Goal: Register for event/course

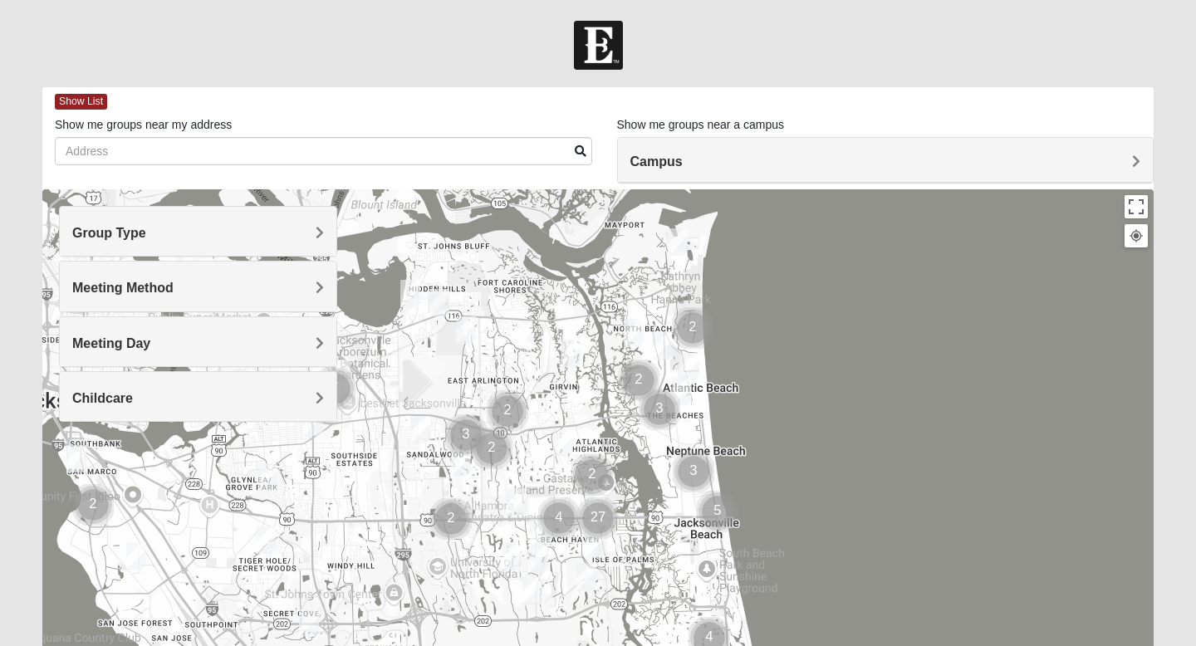
click at [648, 378] on img "Cluster of 2 groups" at bounding box center [639, 381] width 42 height 42
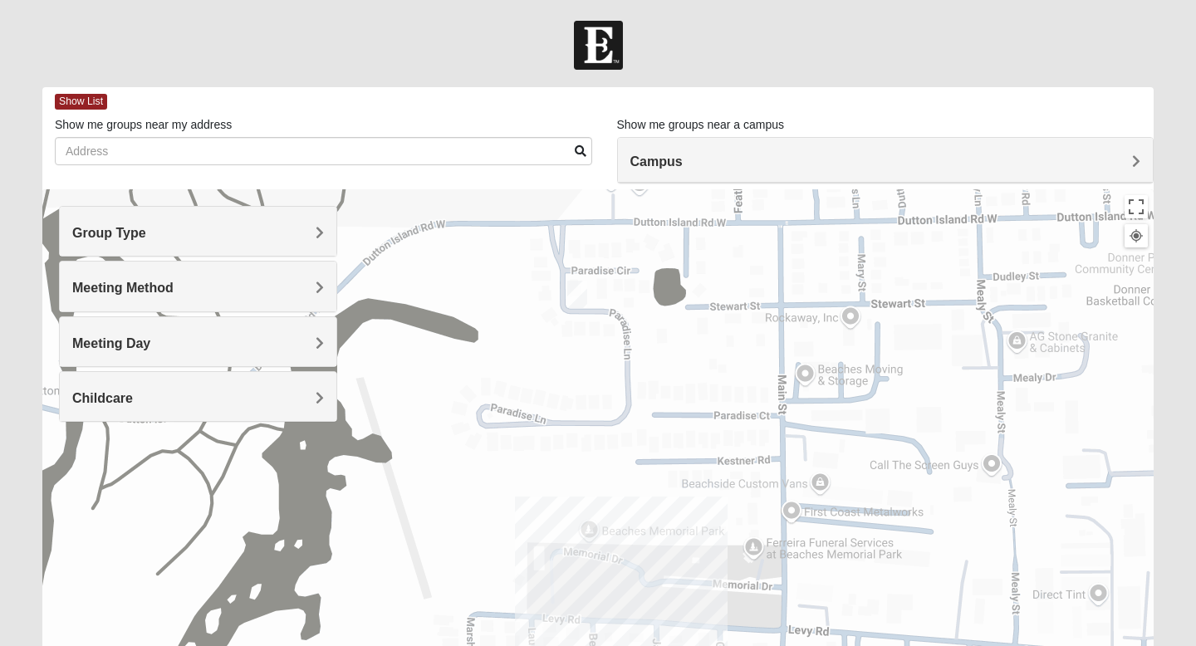
click at [577, 292] on img "Womens Gatch 32233" at bounding box center [577, 294] width 20 height 27
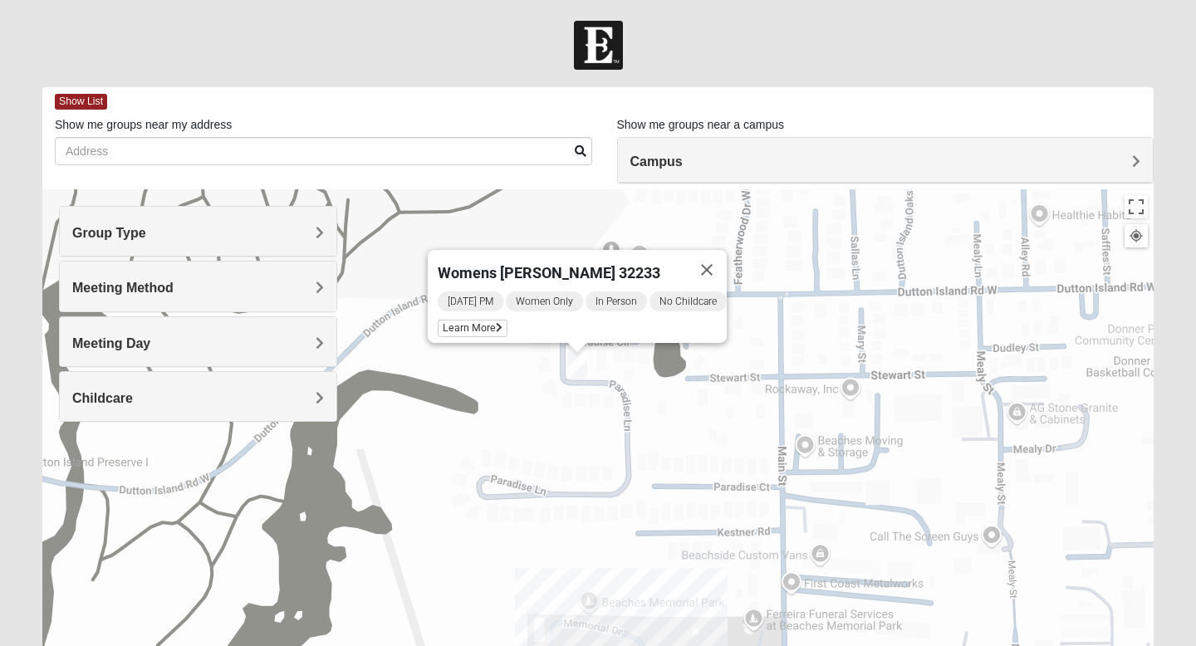
click at [651, 392] on div "Womens [PERSON_NAME] 32233 [DATE] PM Women Only In Person No Childcare Learn Mo…" at bounding box center [597, 521] width 1111 height 664
click at [724, 259] on button "Close" at bounding box center [707, 270] width 40 height 40
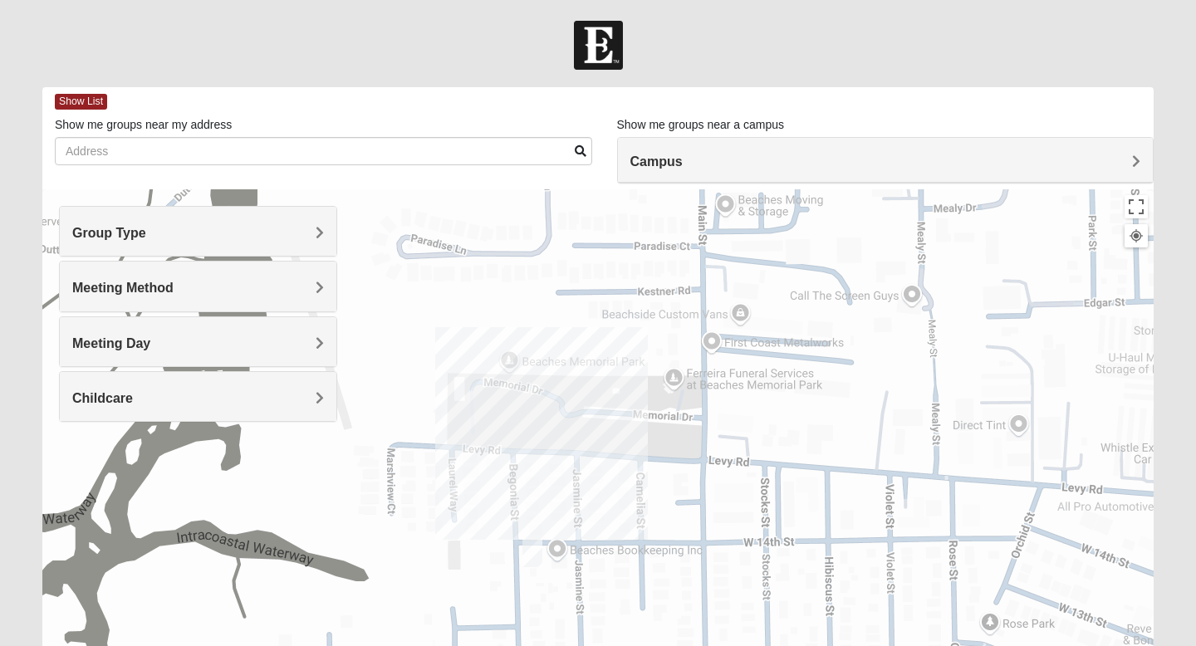
drag, startPoint x: 689, startPoint y: 433, endPoint x: 604, endPoint y: 175, distance: 271.1
click at [604, 175] on div "Show List Loading Groups Keywords Filter Additional Filters Campus [GEOGRAPHIC_…" at bounding box center [597, 470] width 1111 height 767
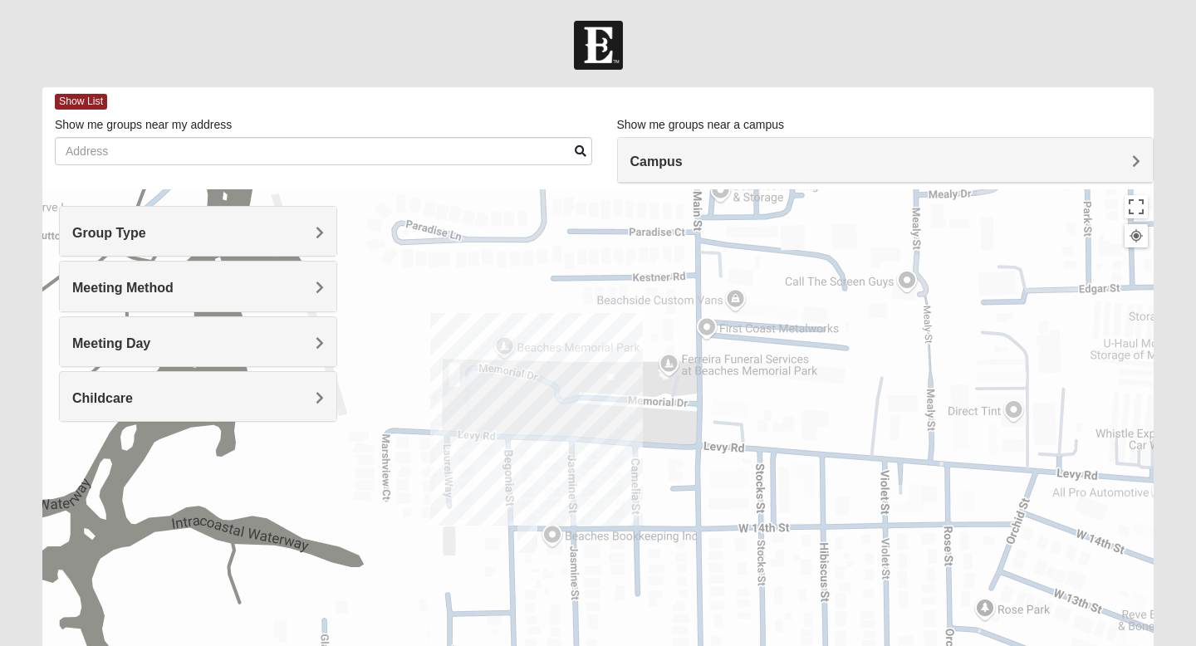
click at [527, 541] on img "Womens Simmons 32233" at bounding box center [527, 539] width 20 height 27
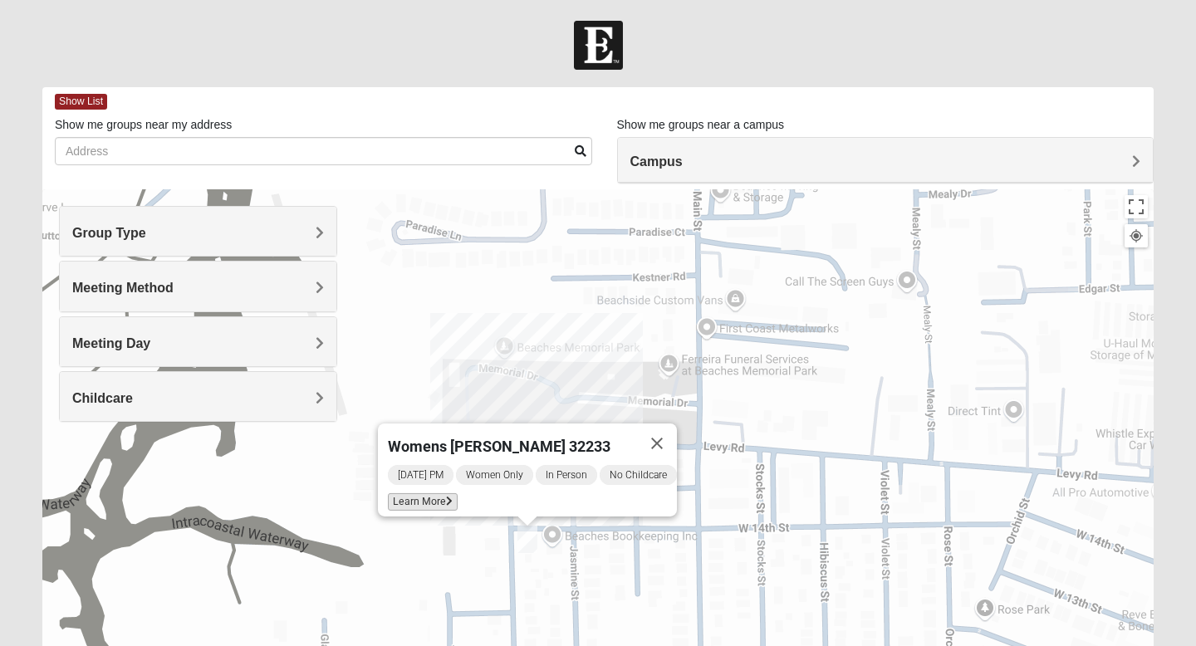
click at [417, 494] on span "Learn More" at bounding box center [423, 501] width 70 height 17
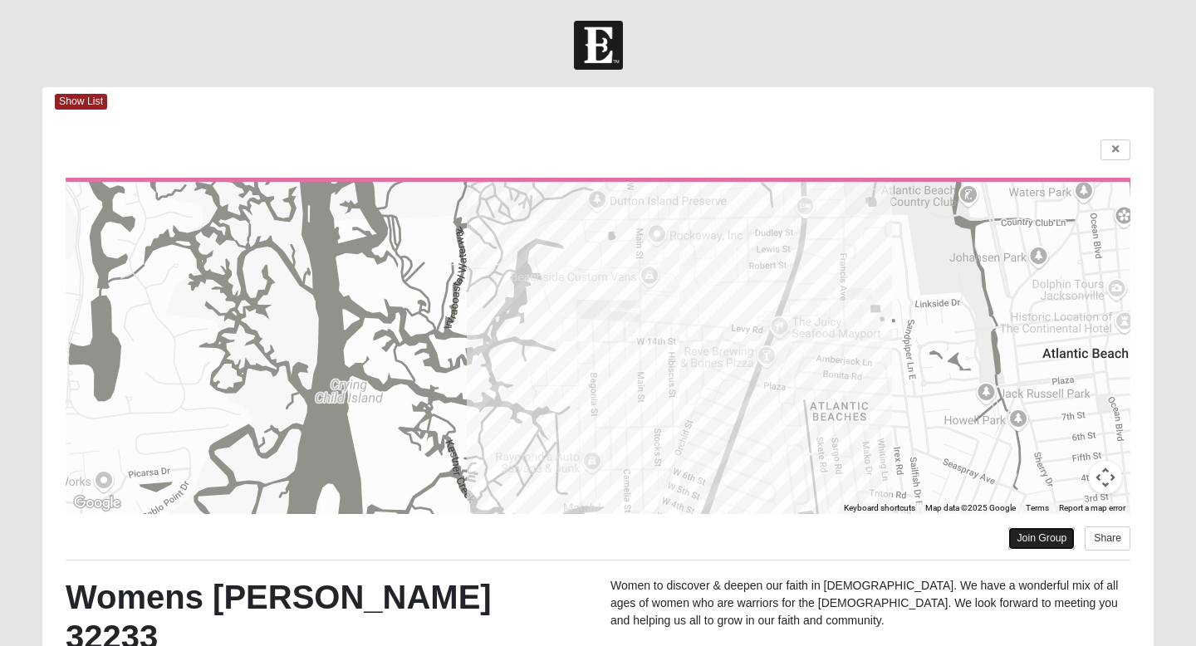
click at [1047, 538] on link "Join Group" at bounding box center [1041, 538] width 66 height 22
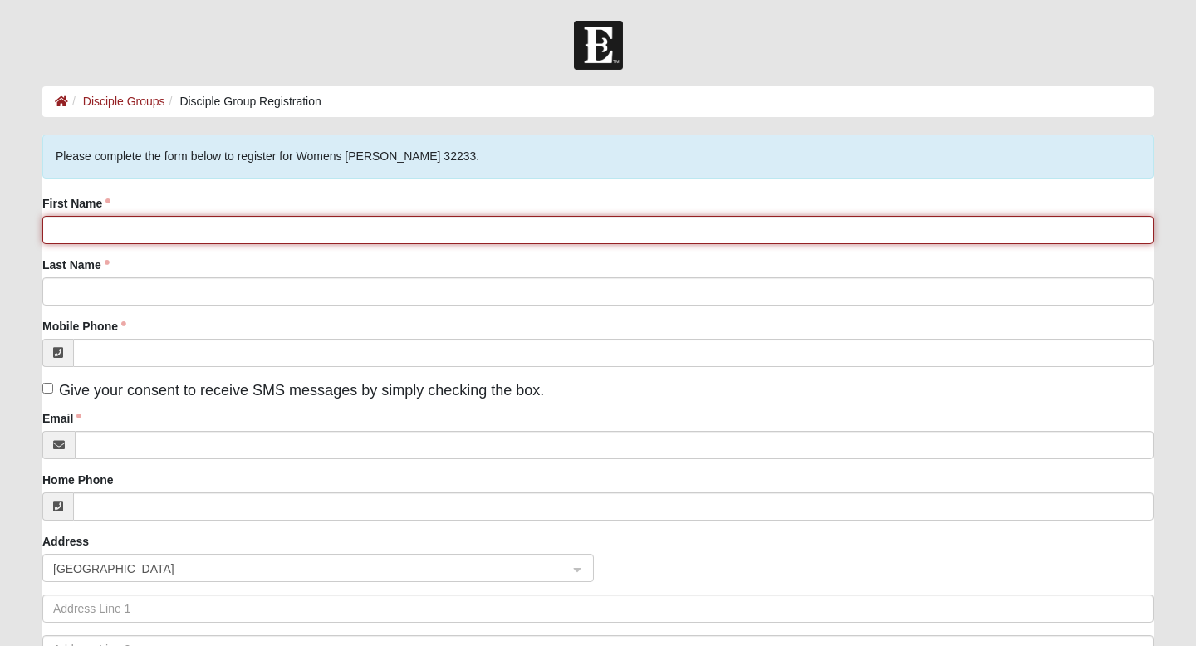
click at [251, 232] on input "First Name" at bounding box center [597, 230] width 1111 height 28
type input "[PERSON_NAME]"
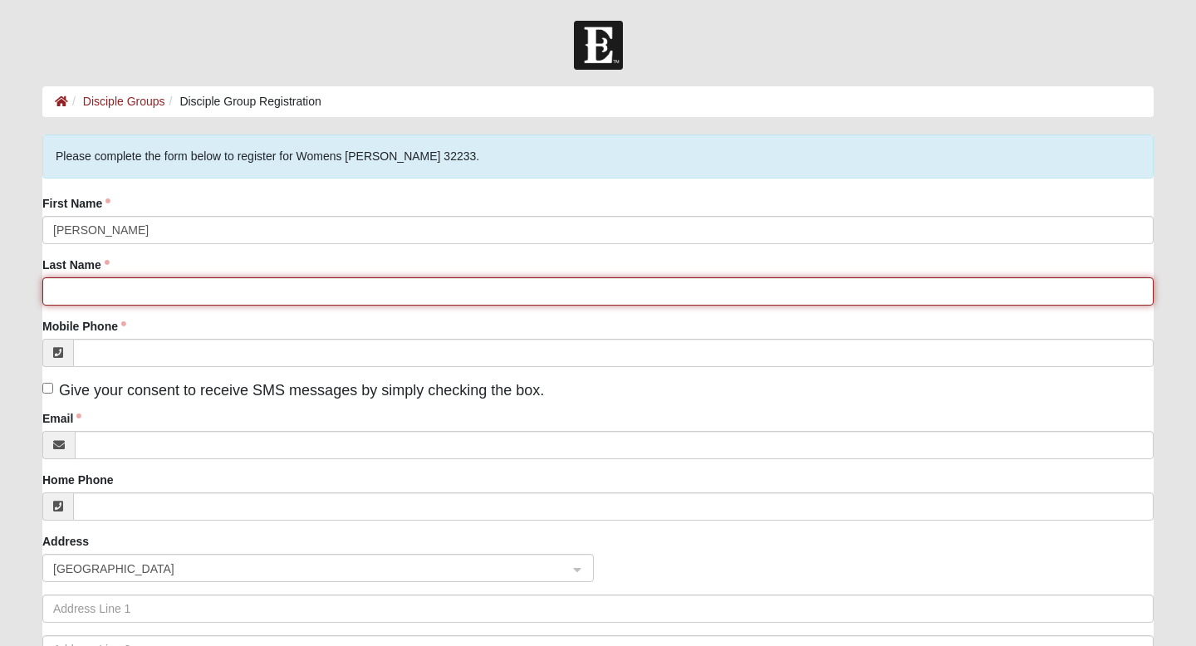
type input "[PERSON_NAME]"
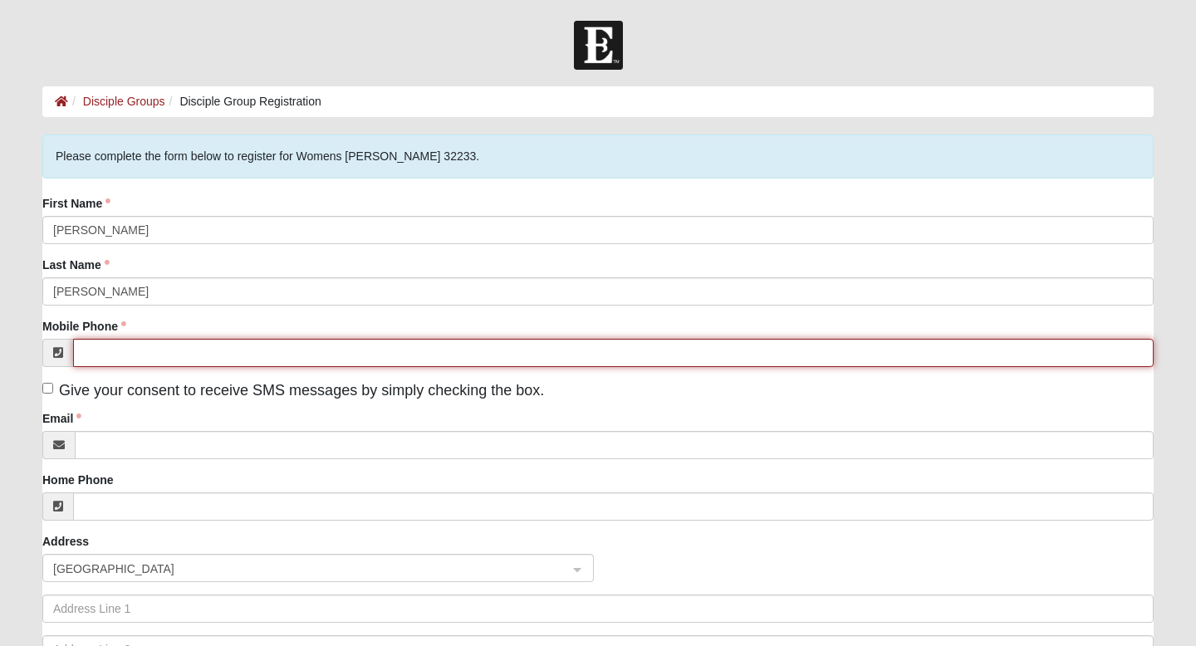
type input "(904) 728-3575"
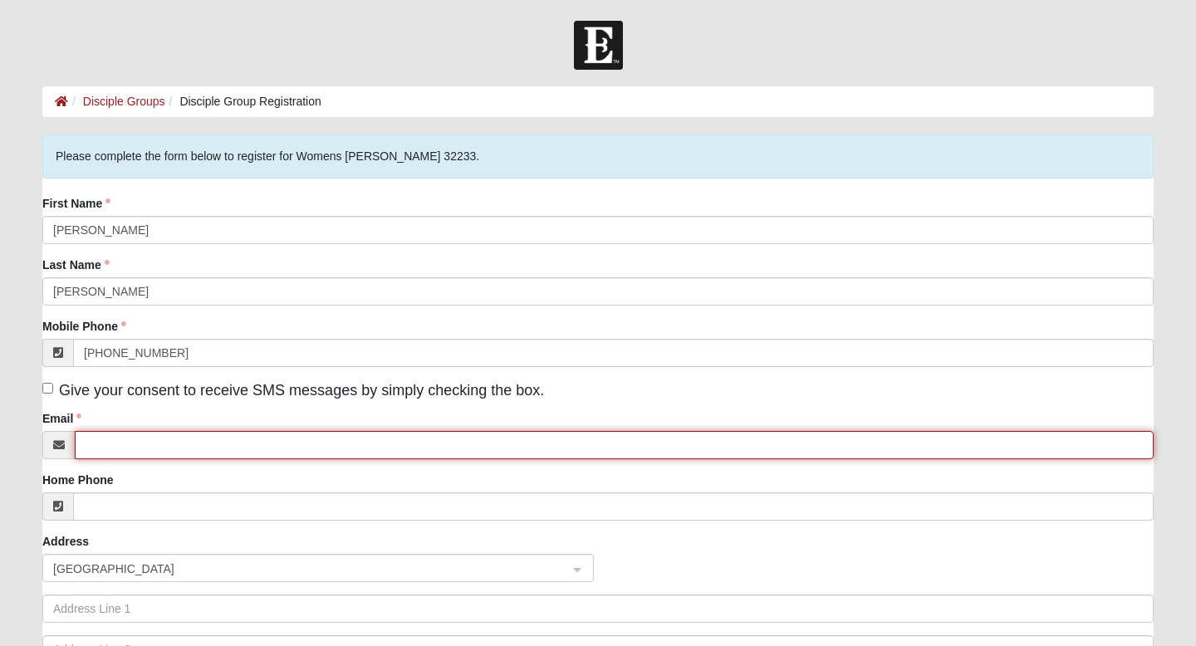
type input "Baileyrowland89@gmail.com"
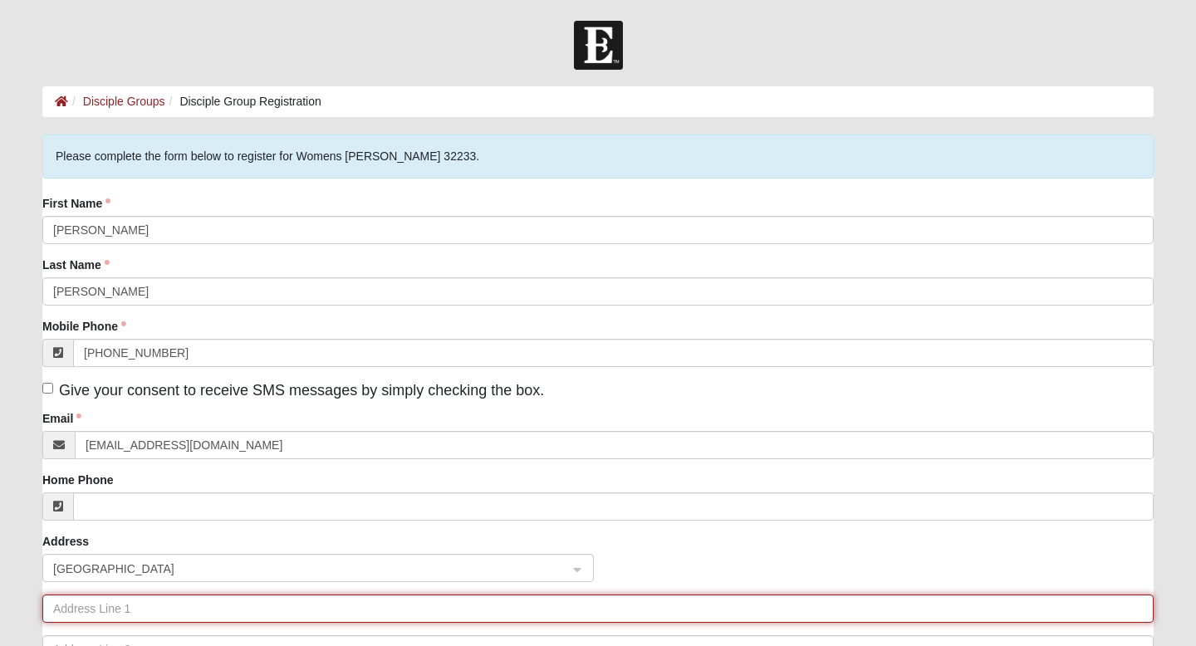
type input "977 15th Avenue South"
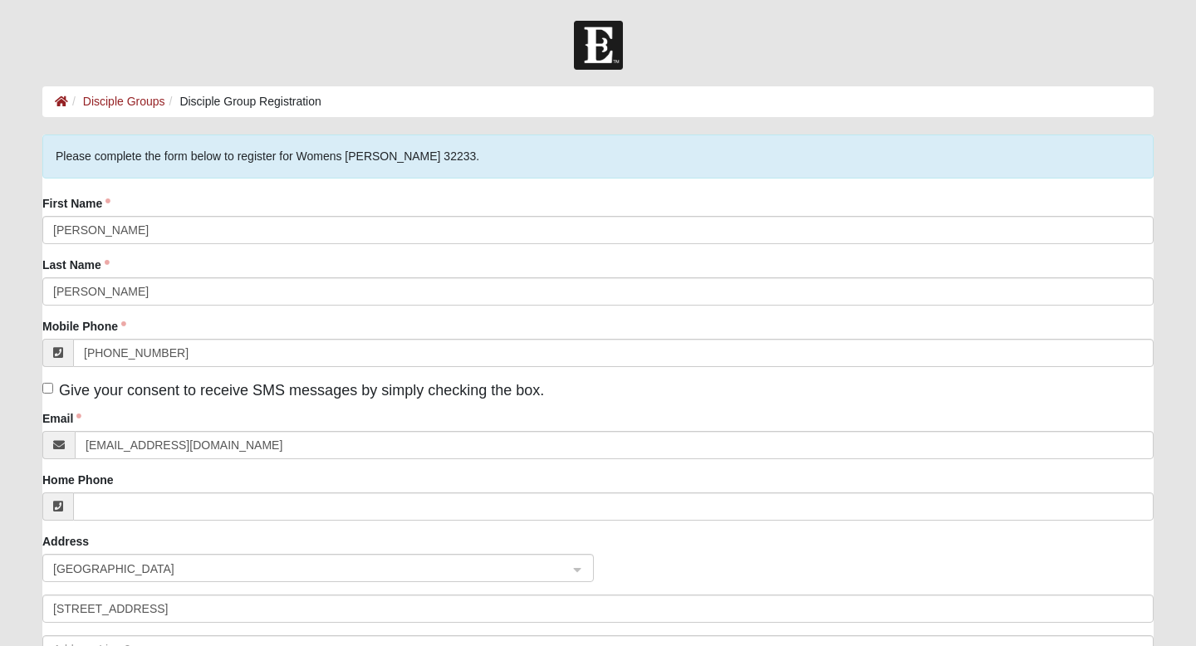
type input "Jacksonville Beach"
type input "32250"
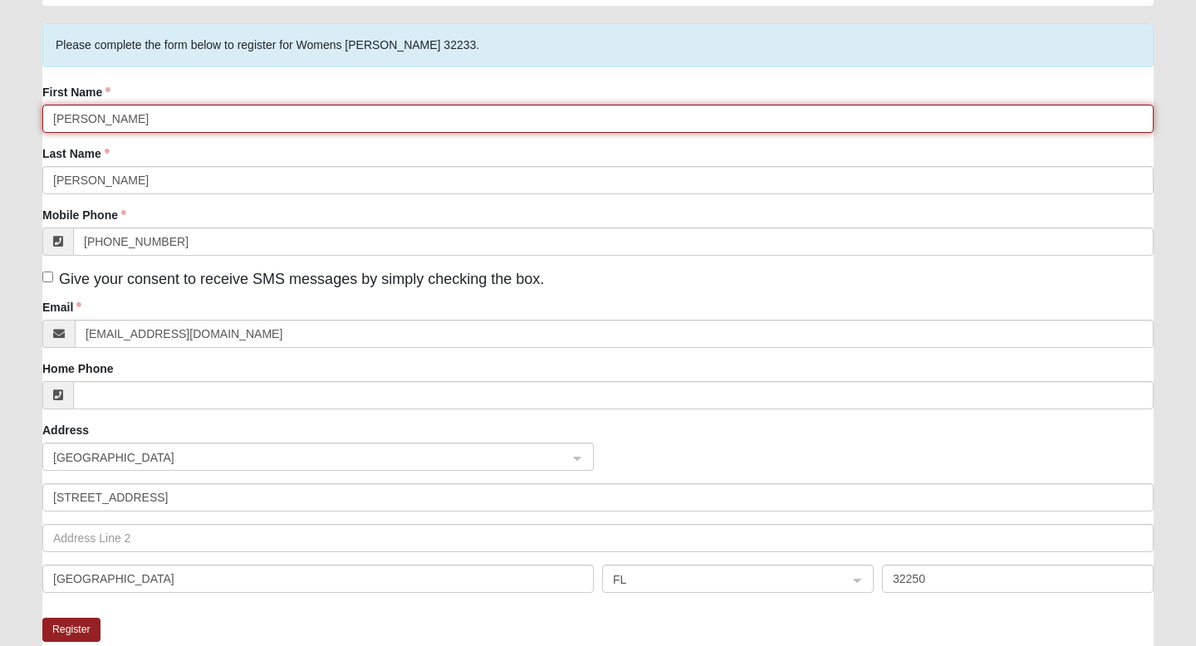
scroll to position [113, 0]
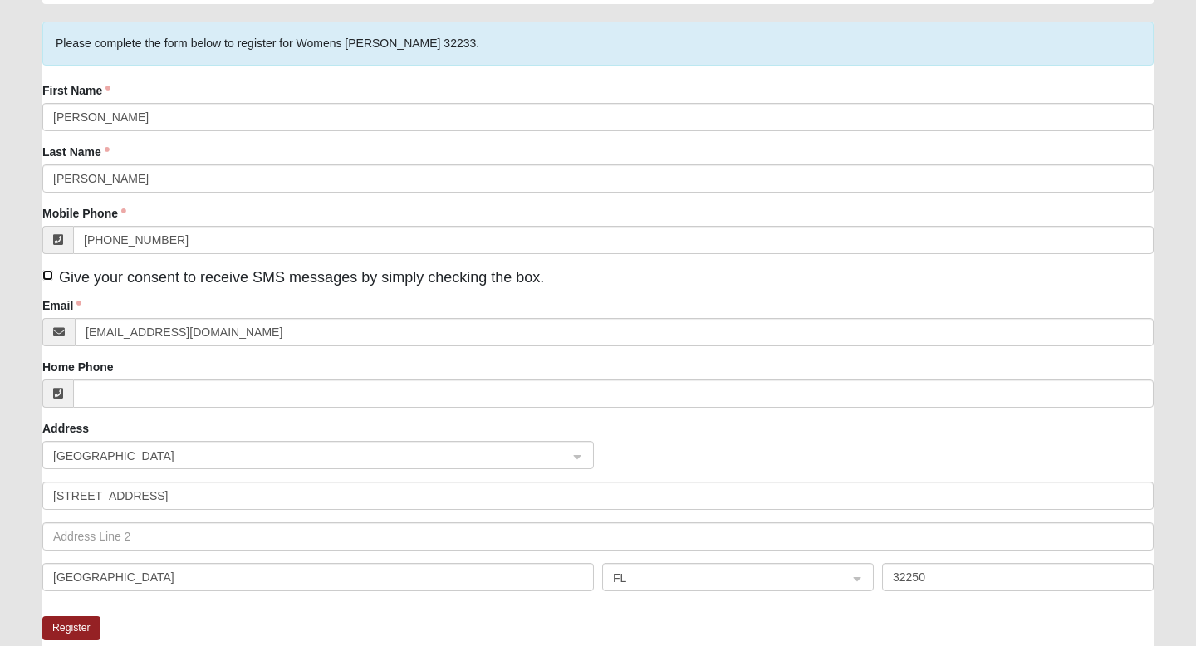
click at [51, 276] on input "Give your consent to receive SMS messages by simply checking the box." at bounding box center [47, 275] width 11 height 11
checkbox input "true"
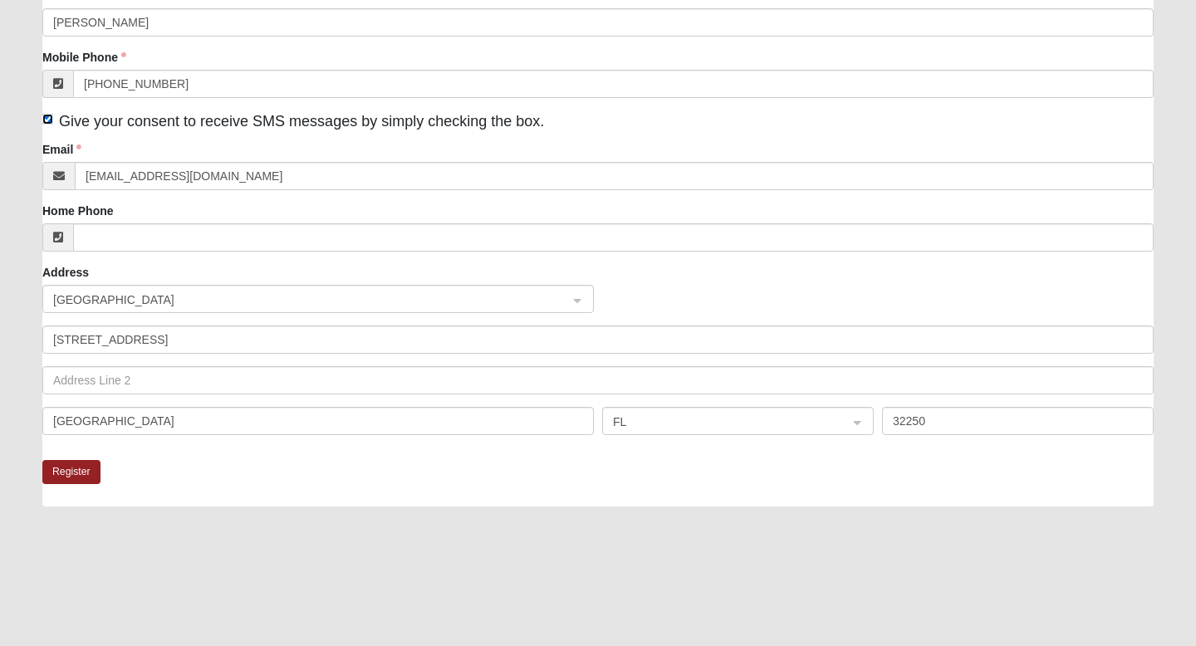
scroll to position [356, 0]
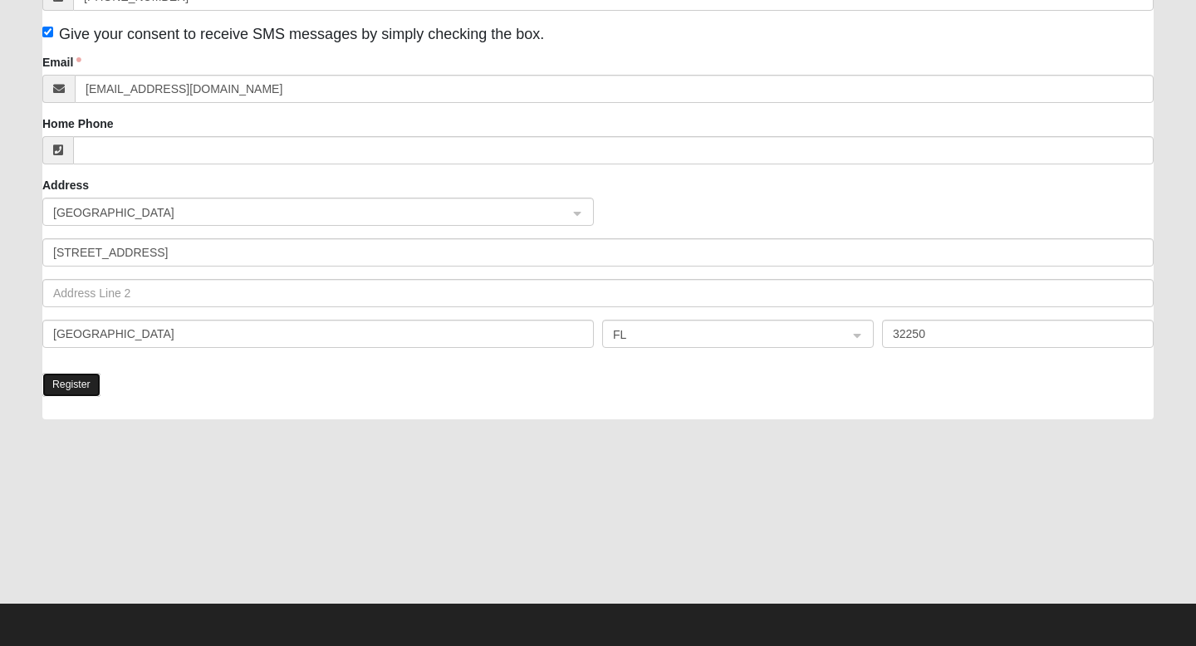
click at [71, 390] on button "Register" at bounding box center [71, 385] width 58 height 24
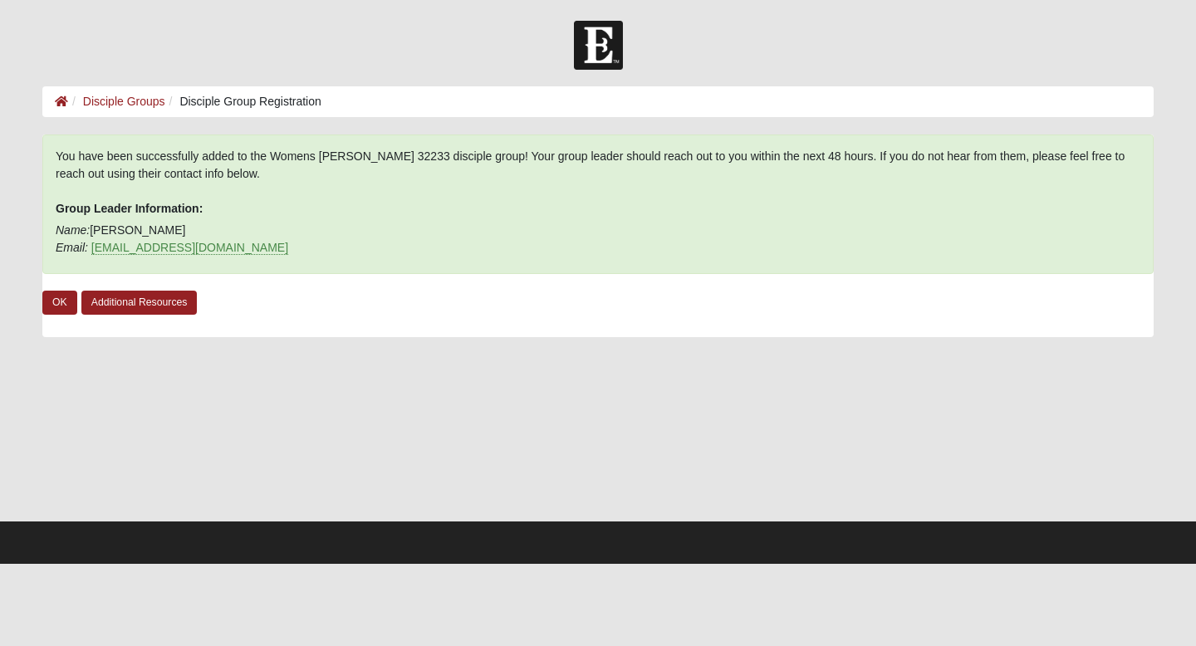
scroll to position [0, 0]
click at [70, 304] on link "OK" at bounding box center [59, 303] width 35 height 24
